Goal: Navigation & Orientation: Find specific page/section

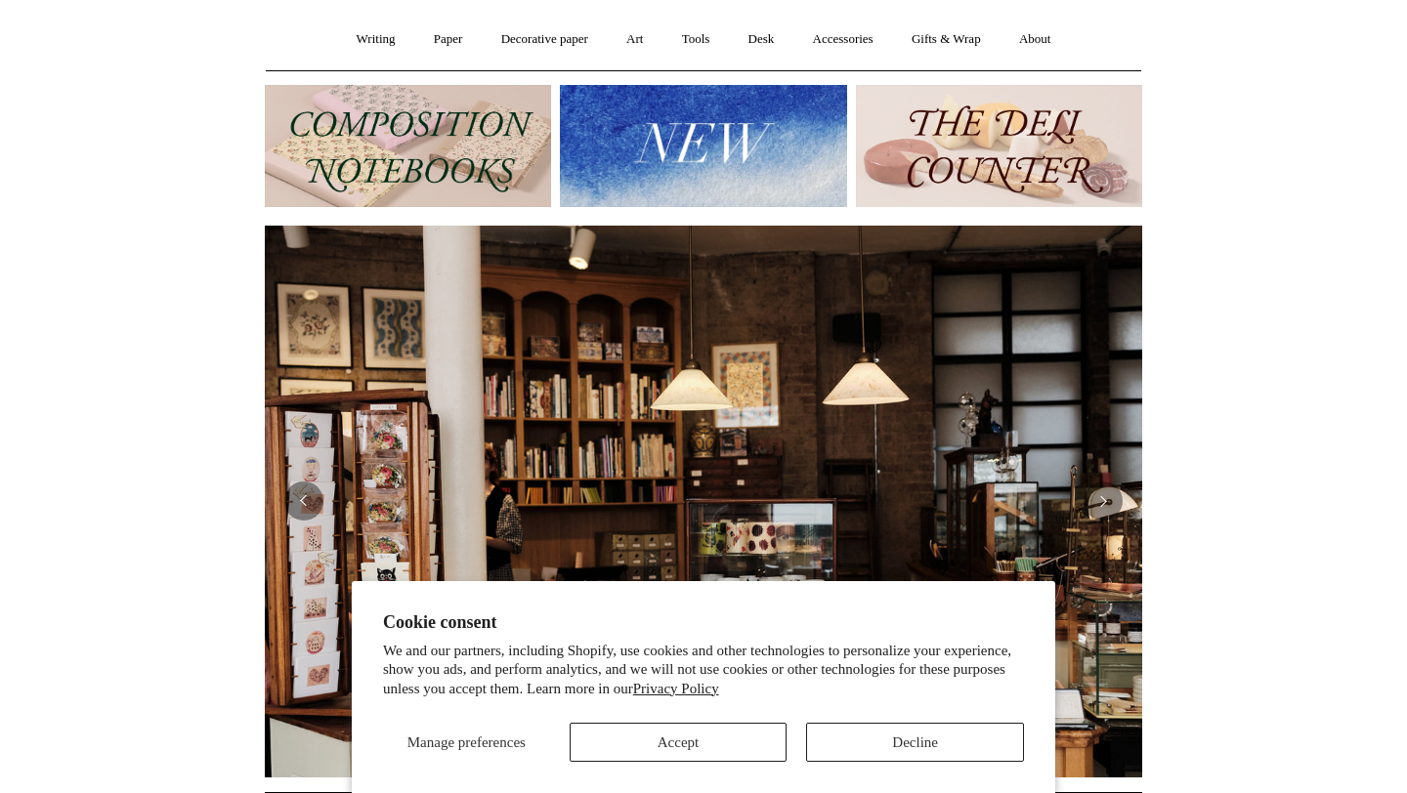
scroll to position [173, 0]
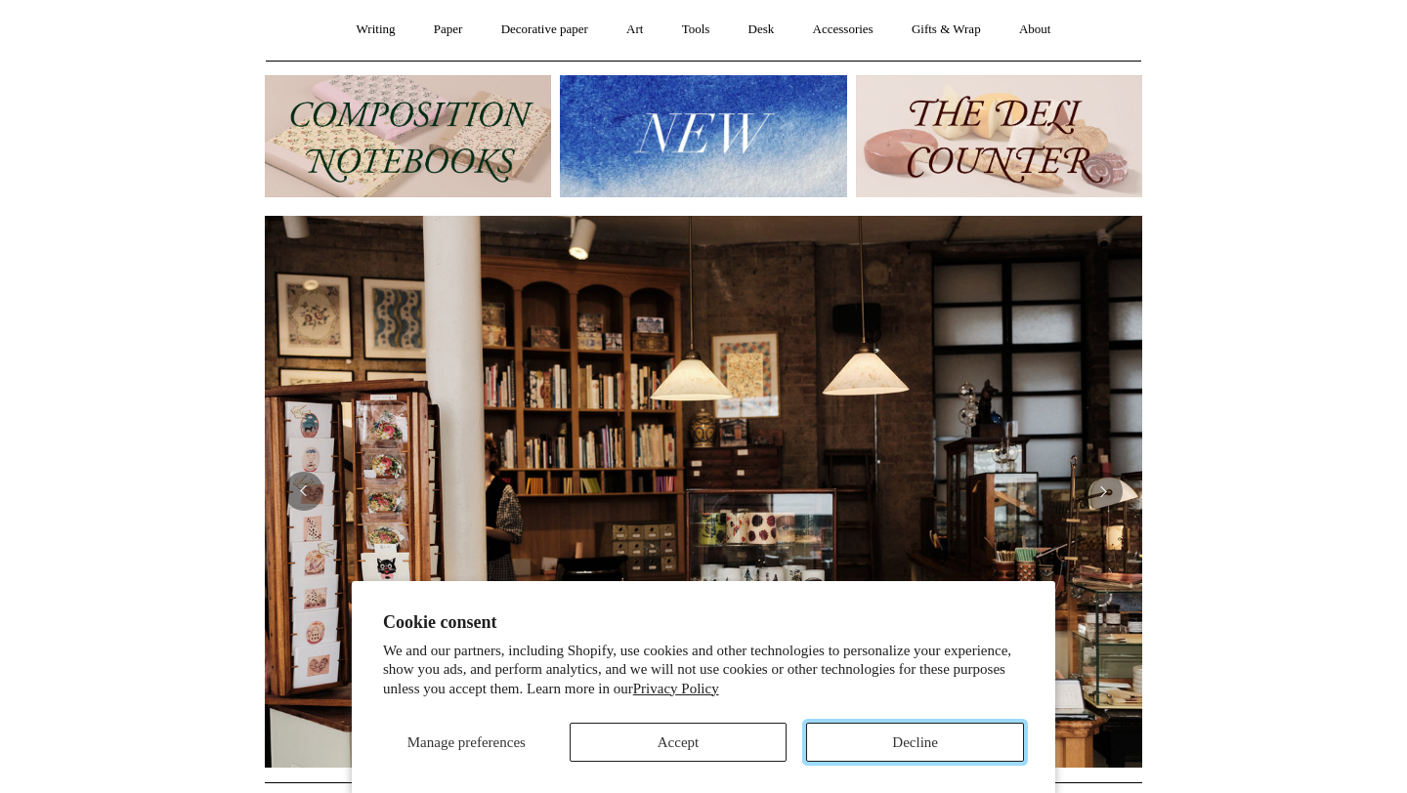
click at [974, 725] on button "Decline" at bounding box center [915, 742] width 218 height 39
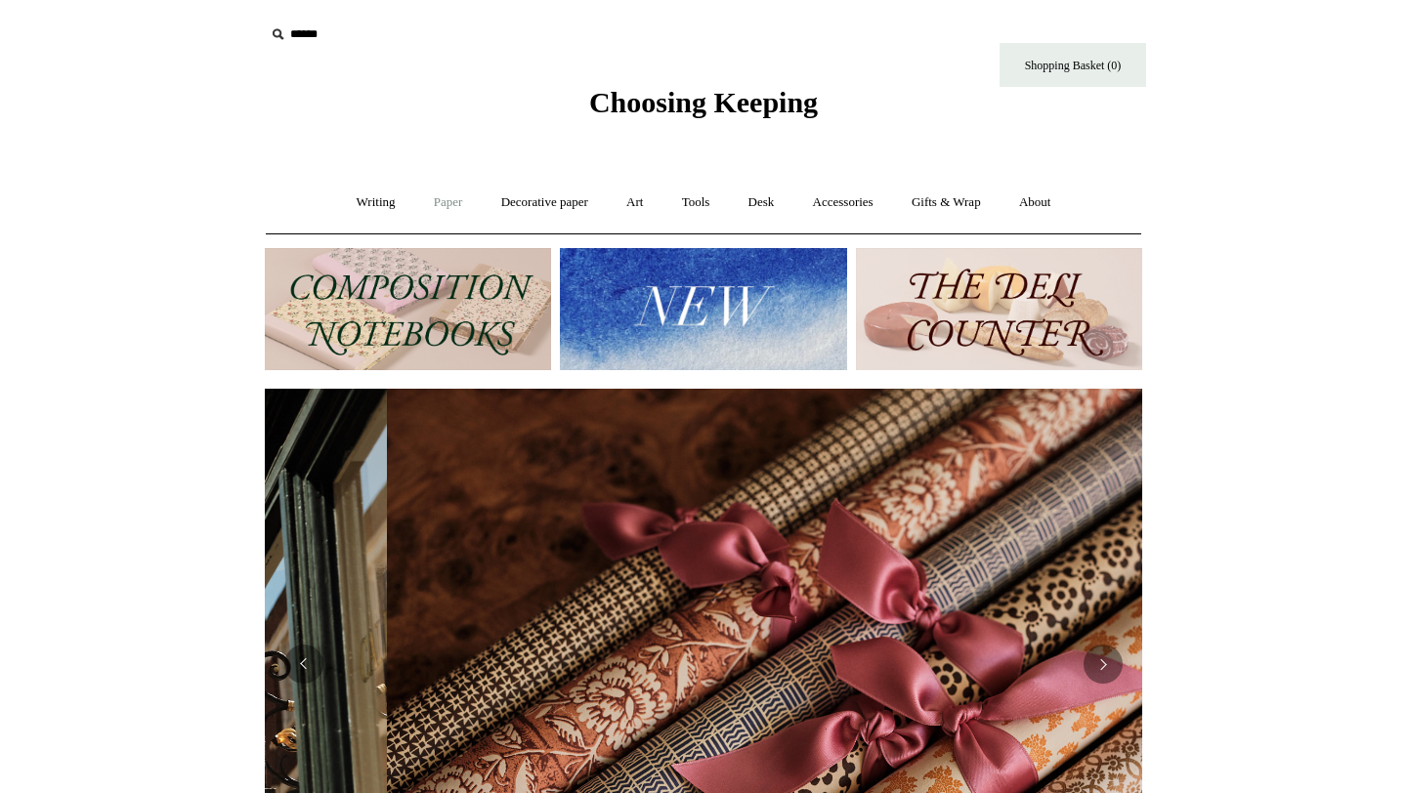
scroll to position [0, 1754]
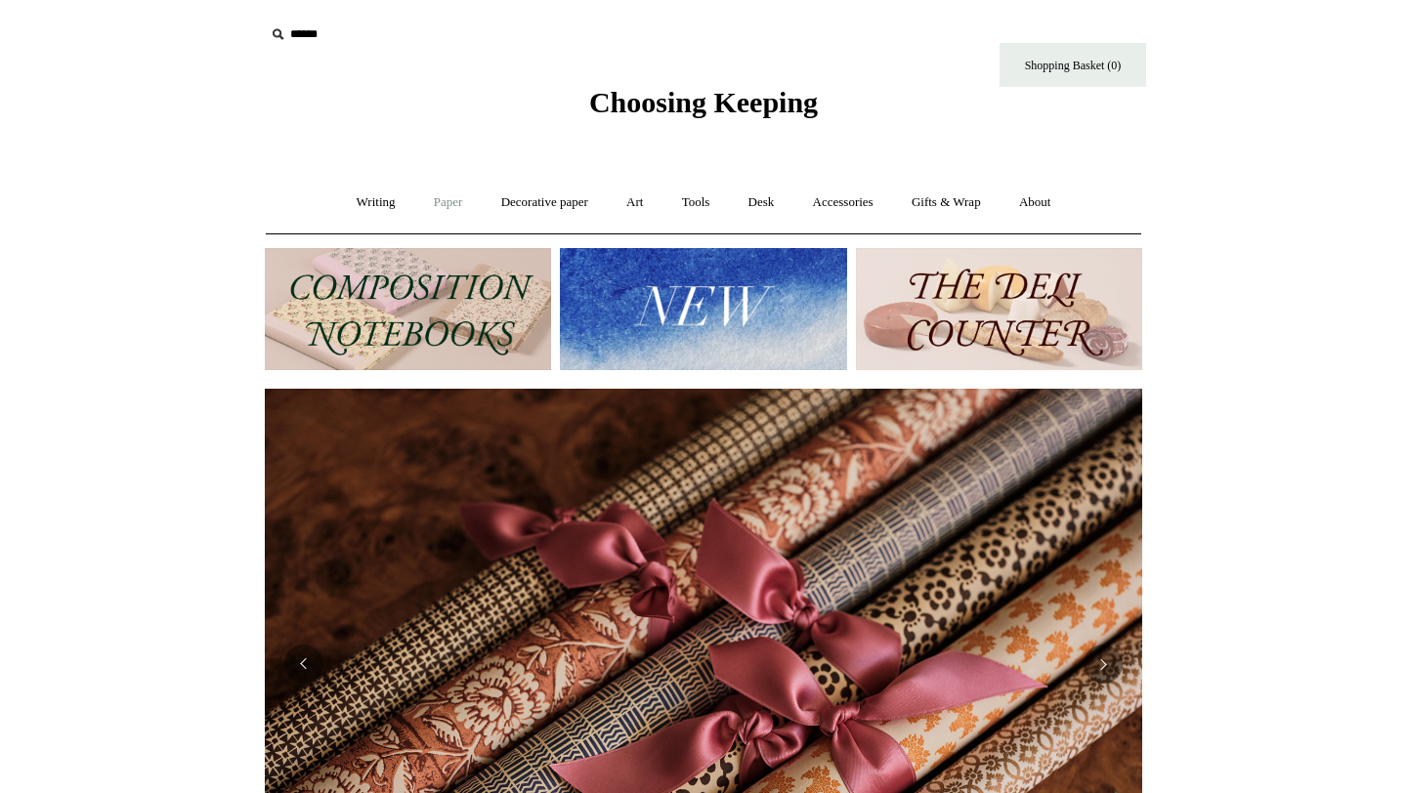
click at [443, 196] on link "Paper +" at bounding box center [448, 203] width 64 height 52
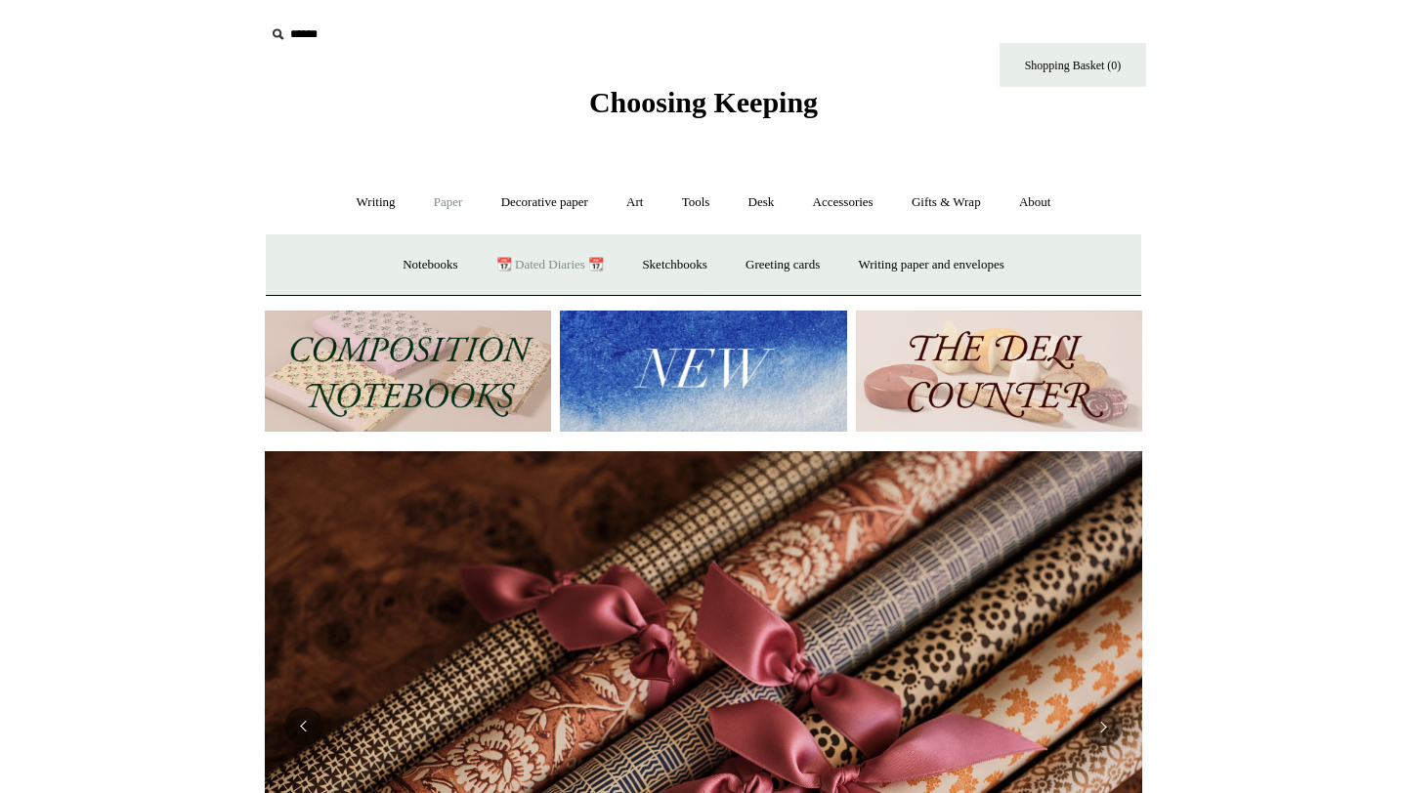
click at [552, 266] on link "📆 Dated Diaries 📆" at bounding box center [550, 265] width 143 height 52
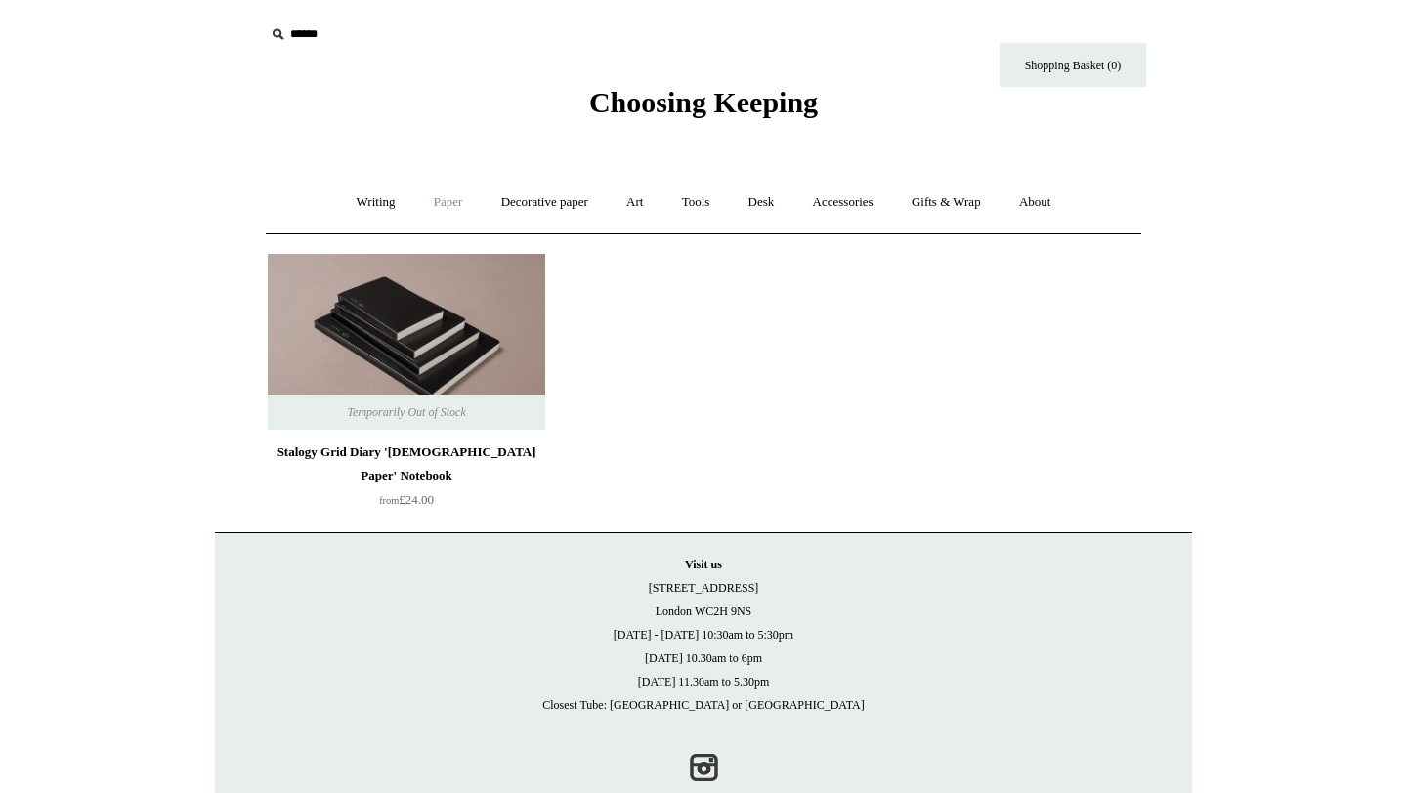
click at [447, 211] on link "Paper +" at bounding box center [448, 203] width 64 height 52
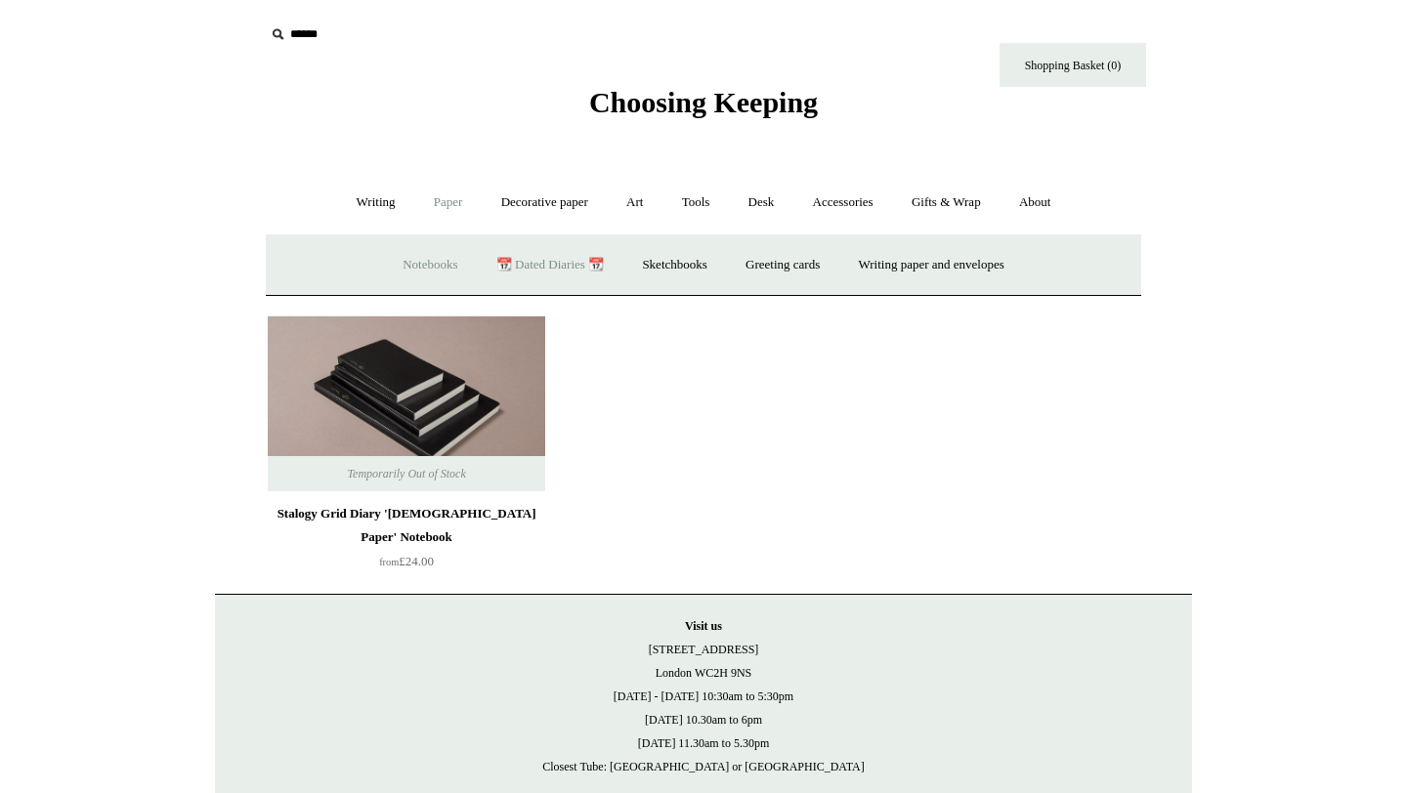
click at [412, 262] on link "Notebooks +" at bounding box center [430, 265] width 90 height 52
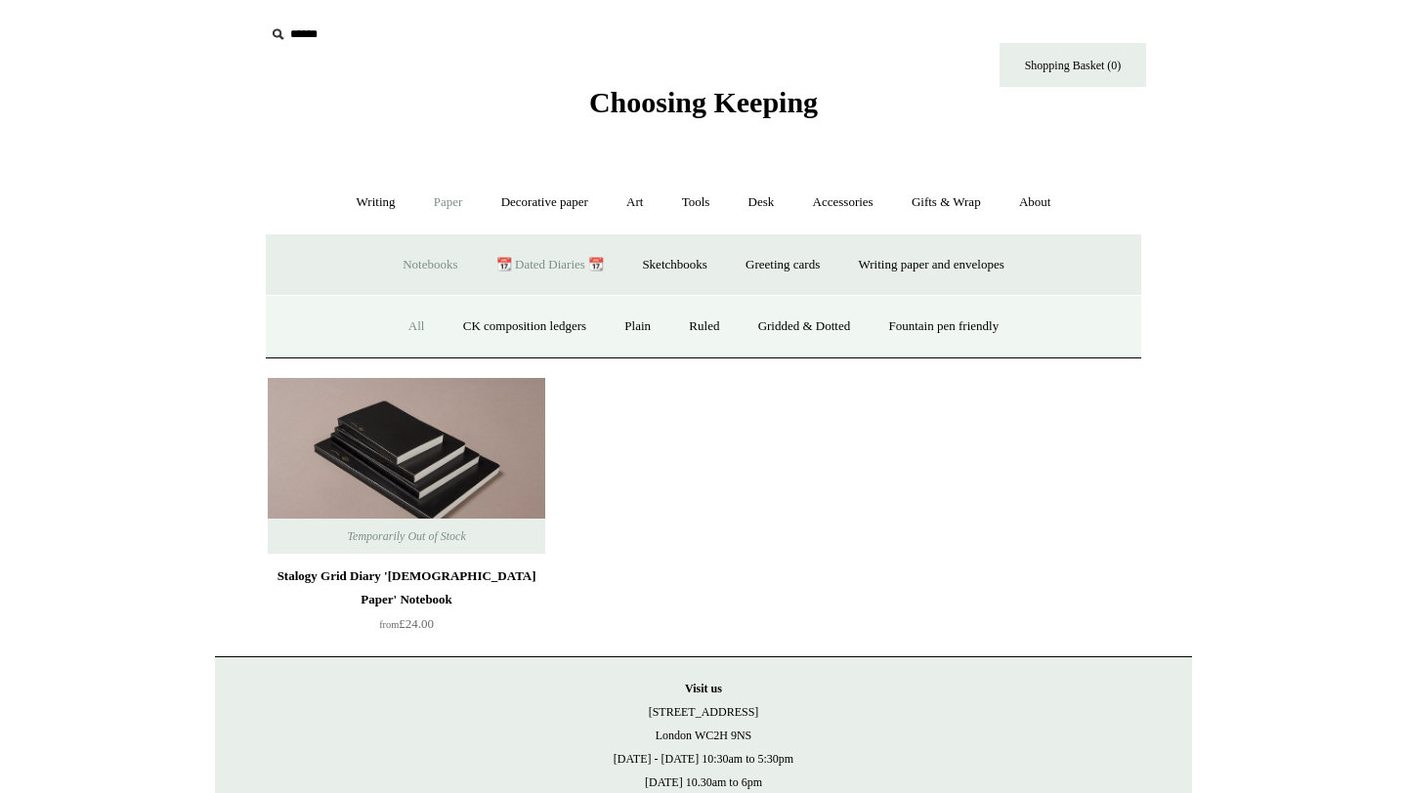
click at [400, 330] on link "All" at bounding box center [417, 327] width 52 height 52
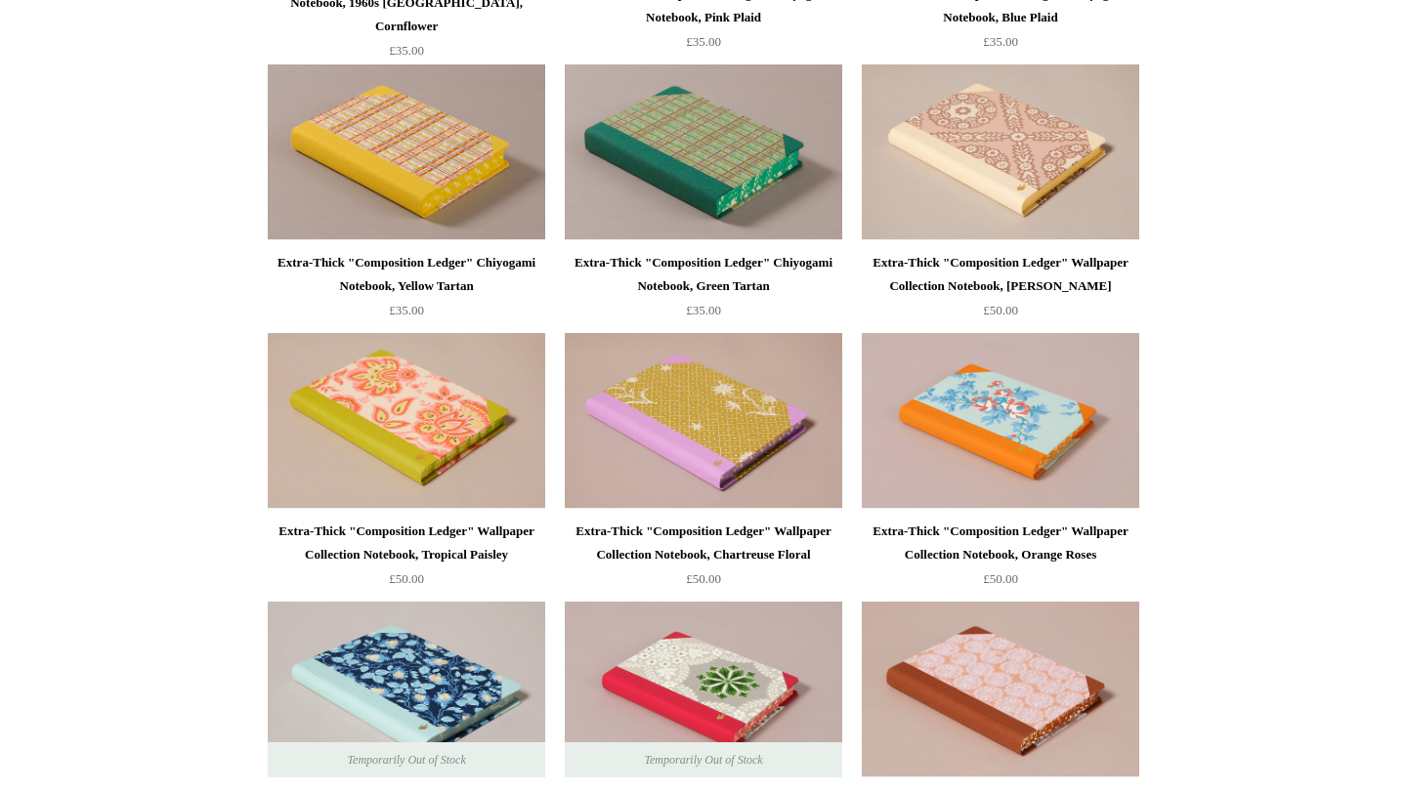
scroll to position [2105, 0]
